Goal: Information Seeking & Learning: Stay updated

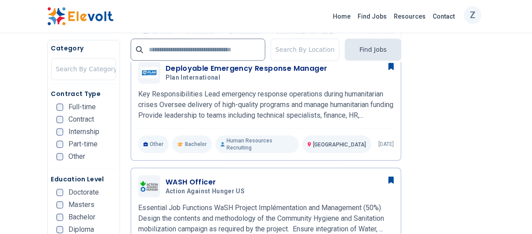
scroll to position [990, 0]
